Goal: Find specific page/section: Find specific page/section

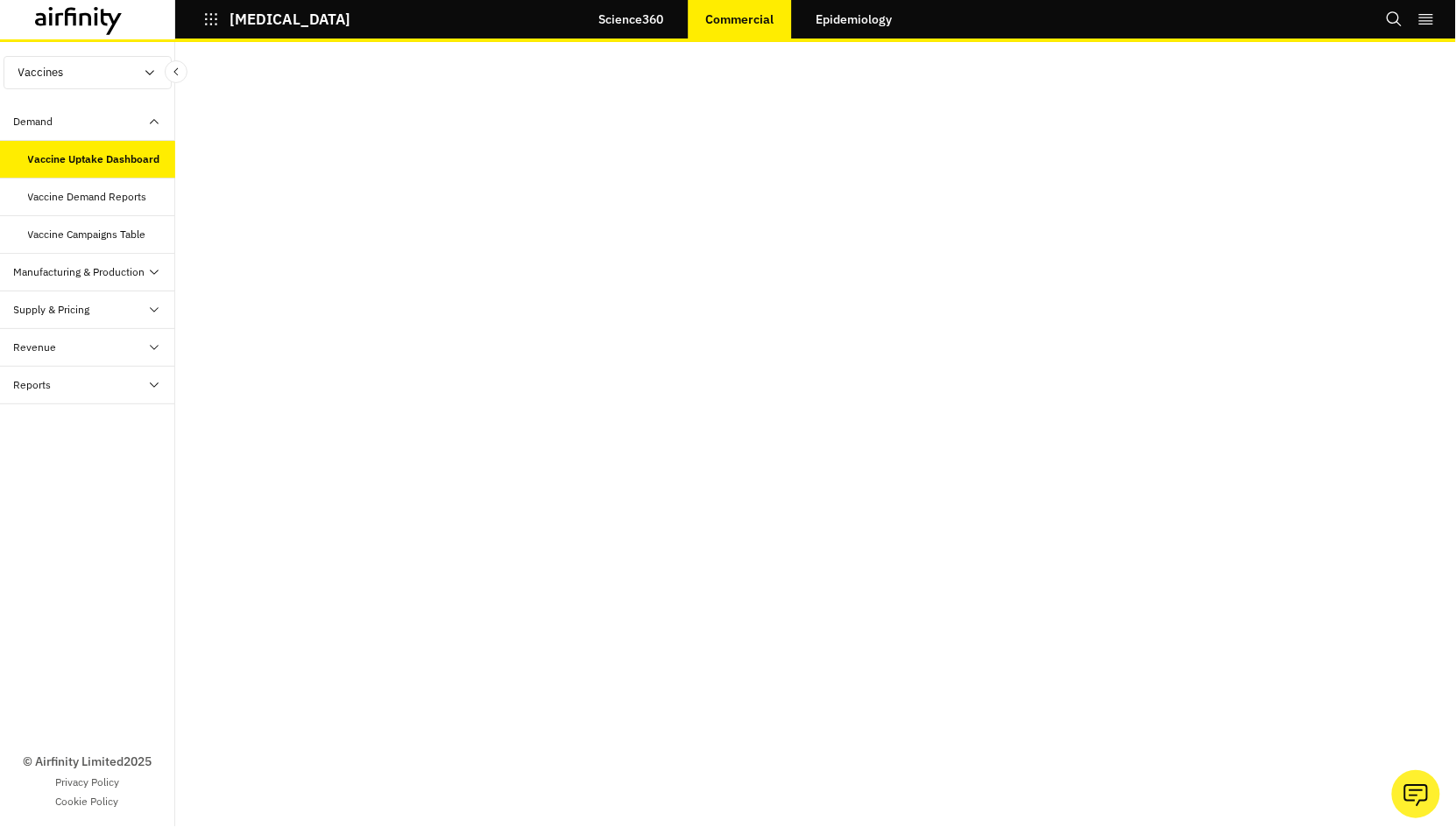
click at [91, 195] on div "Vaccine Demand Reports" at bounding box center [88, 197] width 119 height 16
